Goal: Task Accomplishment & Management: Complete application form

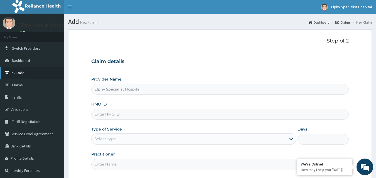
click at [24, 75] on link "PA Code" at bounding box center [32, 73] width 64 height 12
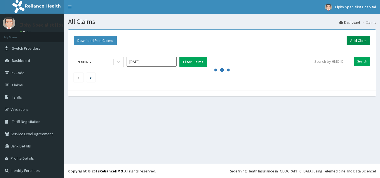
click at [352, 41] on link "Add Claim" at bounding box center [359, 40] width 24 height 9
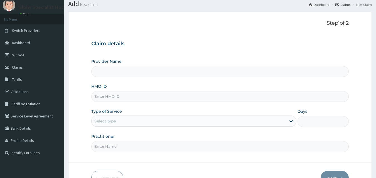
scroll to position [28, 0]
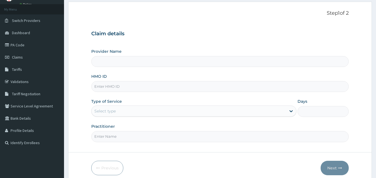
click at [121, 87] on input "HMO ID" at bounding box center [220, 86] width 258 height 11
type input "cgw/10051/b"
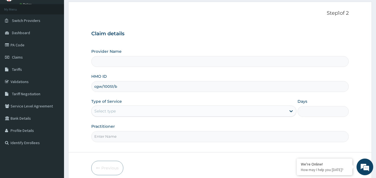
type input "Elphy Specialist Hospital"
click at [156, 78] on div "HMO ID cgw/10051/b" at bounding box center [220, 83] width 258 height 18
click at [138, 113] on div "Select type" at bounding box center [189, 111] width 194 height 9
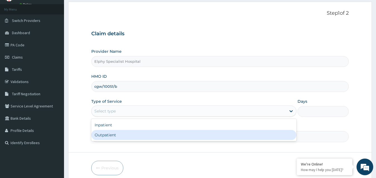
click at [121, 134] on div "Outpatient" at bounding box center [193, 135] width 205 height 10
type input "1"
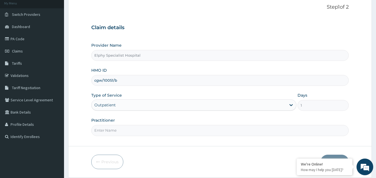
scroll to position [52, 0]
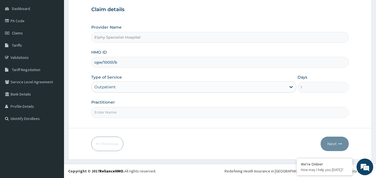
click at [174, 114] on input "Practitioner" at bounding box center [220, 112] width 258 height 11
type input "CONSULTATION"
click at [326, 139] on button "Next" at bounding box center [334, 144] width 28 height 14
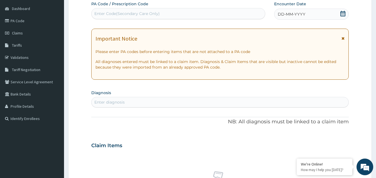
click at [217, 13] on div "Enter Code(Secondary Care Only)" at bounding box center [179, 13] width 174 height 9
paste input "PA/0C0872"
type input "PA/0C0872"
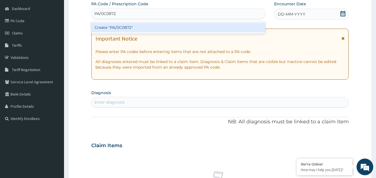
click at [233, 28] on div "Create "PA/0C0872"" at bounding box center [178, 28] width 174 height 10
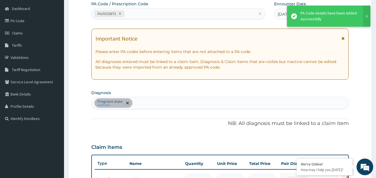
scroll to position [59, 0]
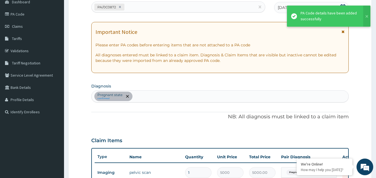
click at [369, 57] on form "Step 2 of 2 PA Code / Prescription Code PA/0C0872 Encounter Date [DATE] Importa…" at bounding box center [219, 134] width 303 height 327
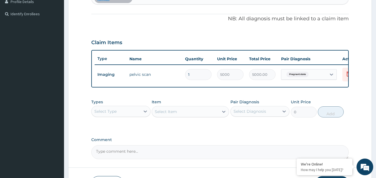
scroll to position [170, 0]
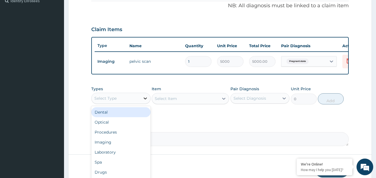
click at [142, 101] on icon at bounding box center [145, 99] width 6 height 6
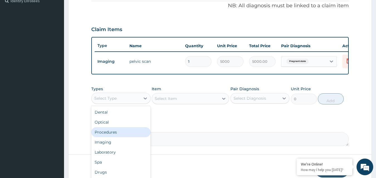
click at [104, 137] on div "Procedures" at bounding box center [120, 132] width 59 height 10
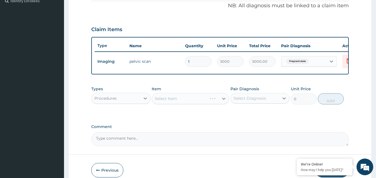
click at [211, 104] on div "Select Item" at bounding box center [190, 98] width 77 height 11
click at [211, 103] on div "Select Item" at bounding box center [190, 98] width 77 height 11
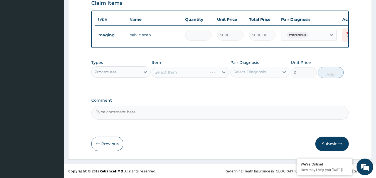
scroll to position [201, 0]
click at [223, 73] on div "Select Item" at bounding box center [190, 72] width 77 height 11
click at [174, 75] on div "Select Item" at bounding box center [190, 72] width 77 height 11
click at [213, 71] on div "Select Item" at bounding box center [190, 72] width 77 height 11
click at [214, 72] on div "Select Item" at bounding box center [185, 72] width 67 height 9
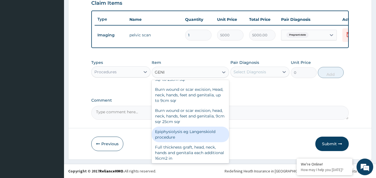
scroll to position [127, 0]
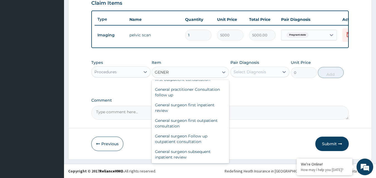
type input "GENERA"
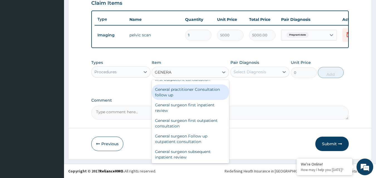
click at [185, 93] on div "General practitioner Consultation follow up" at bounding box center [190, 93] width 77 height 16
type input "2500"
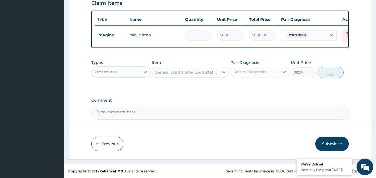
click at [256, 72] on div "Select Diagnosis" at bounding box center [249, 72] width 33 height 6
click at [248, 83] on label "Pregnant state" at bounding box center [255, 86] width 30 height 6
checkbox input "true"
click at [327, 77] on button "Add" at bounding box center [331, 72] width 26 height 11
type input "0"
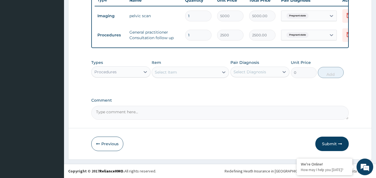
click at [334, 147] on button "Submit" at bounding box center [331, 144] width 33 height 14
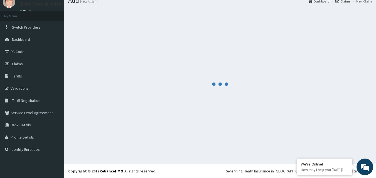
scroll to position [21, 0]
